Goal: Task Accomplishment & Management: Use online tool/utility

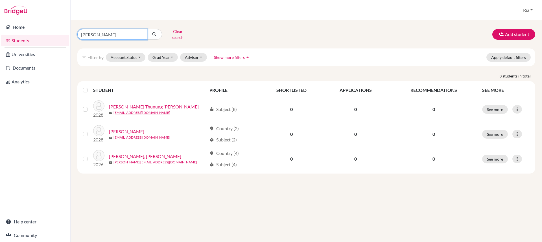
click at [142, 32] on input "[PERSON_NAME]" at bounding box center [112, 34] width 70 height 11
type input "r"
type input "ezekiel"
click button "submit" at bounding box center [154, 34] width 15 height 11
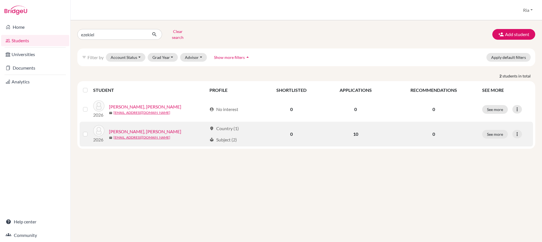
click at [130, 128] on link "[PERSON_NAME], [PERSON_NAME]" at bounding box center [145, 131] width 72 height 7
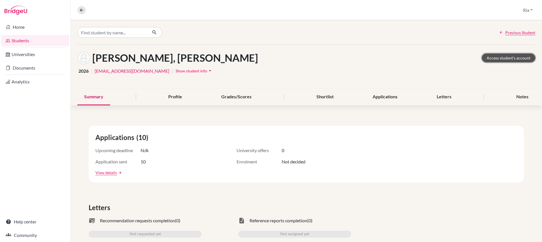
click at [510, 58] on link "Access student's account" at bounding box center [508, 58] width 53 height 9
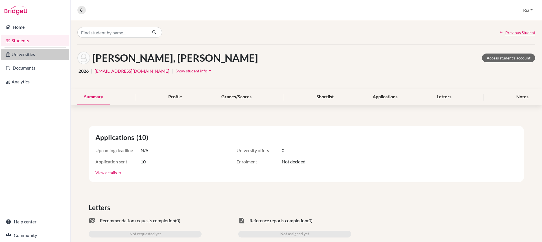
click at [24, 56] on link "Universities" at bounding box center [35, 54] width 68 height 11
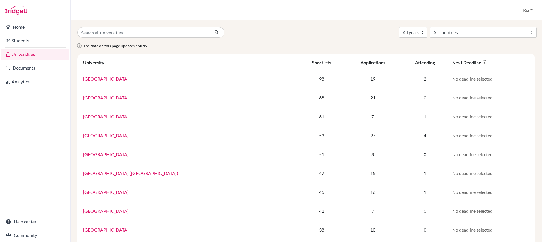
click at [30, 69] on link "Documents" at bounding box center [35, 67] width 68 height 11
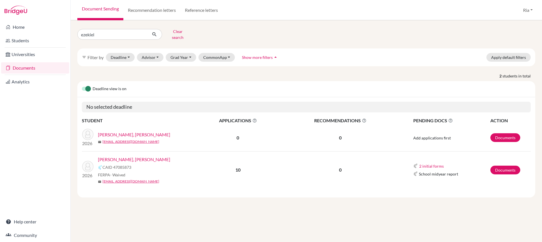
click at [122, 156] on link "[PERSON_NAME], [PERSON_NAME]" at bounding box center [134, 159] width 72 height 7
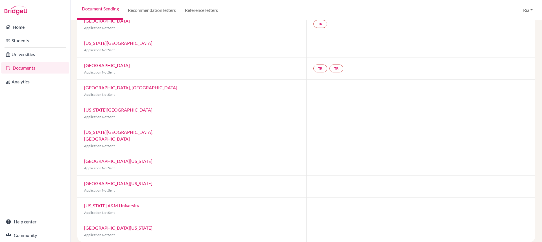
scroll to position [26, 0]
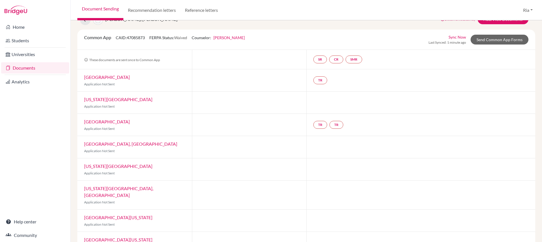
click at [124, 237] on link "[GEOGRAPHIC_DATA][US_STATE]" at bounding box center [118, 239] width 68 height 5
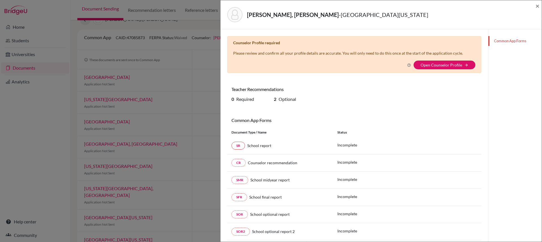
scroll to position [28, 0]
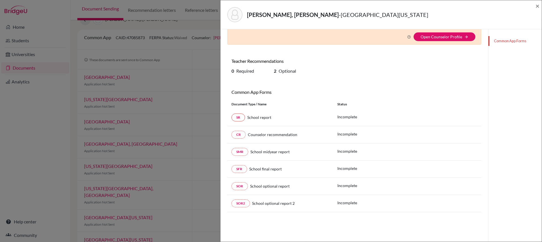
click at [516, 102] on div "Common App Forms" at bounding box center [515, 122] width 54 height 242
